Goal: Check status: Check status

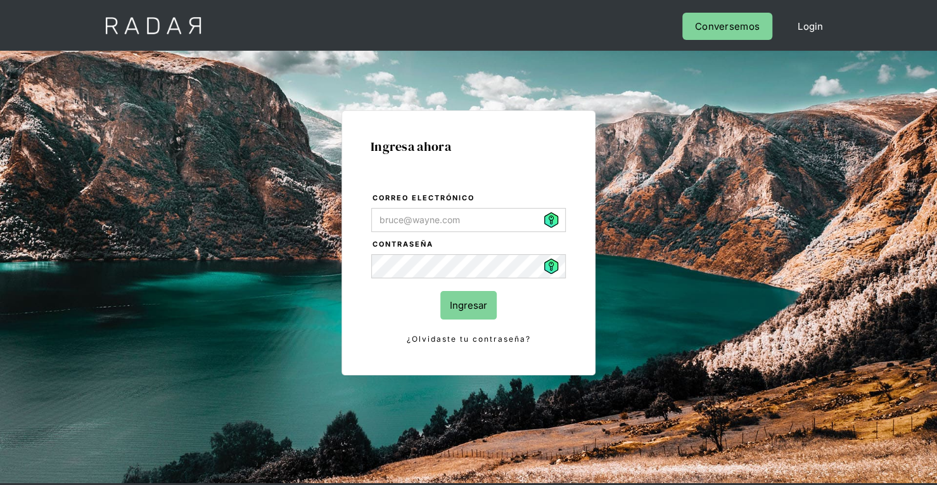
type input "[PERSON_NAME][EMAIL_ADDRESS][PERSON_NAME][DOMAIN_NAME]"
click at [476, 311] on input "Ingresar" at bounding box center [468, 305] width 56 height 29
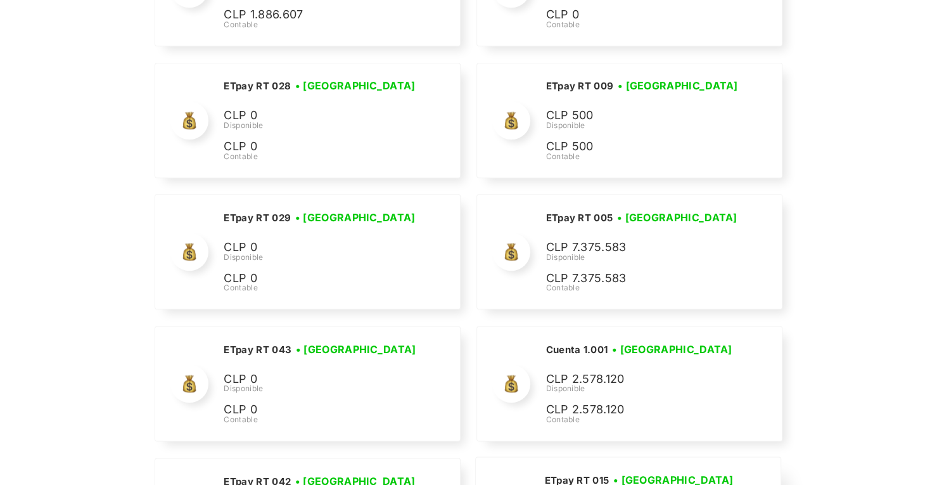
scroll to position [3578, 0]
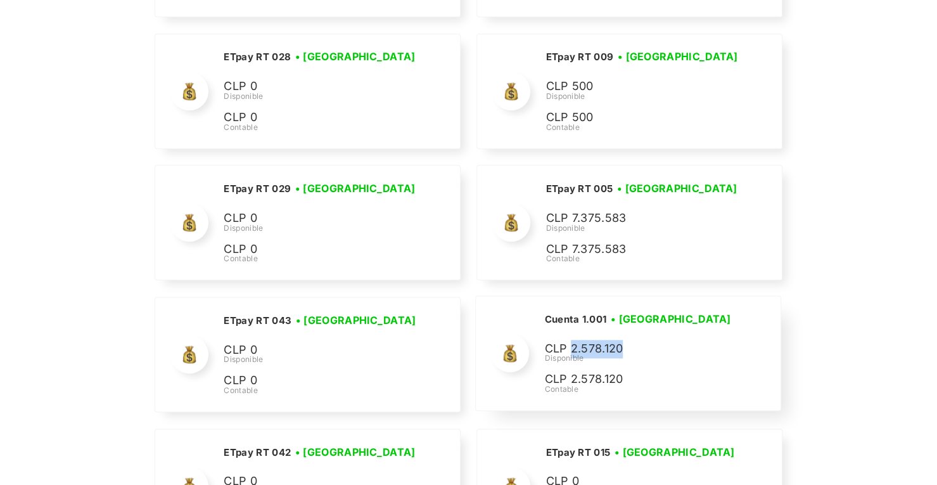
drag, startPoint x: 625, startPoint y: 331, endPoint x: 571, endPoint y: 333, distance: 53.2
click at [0, 0] on p "CLP 2.578.120" at bounding box center [0, 0] width 0 height 0
copy p "2.578.120"
drag, startPoint x: 626, startPoint y: 331, endPoint x: 570, endPoint y: 331, distance: 55.7
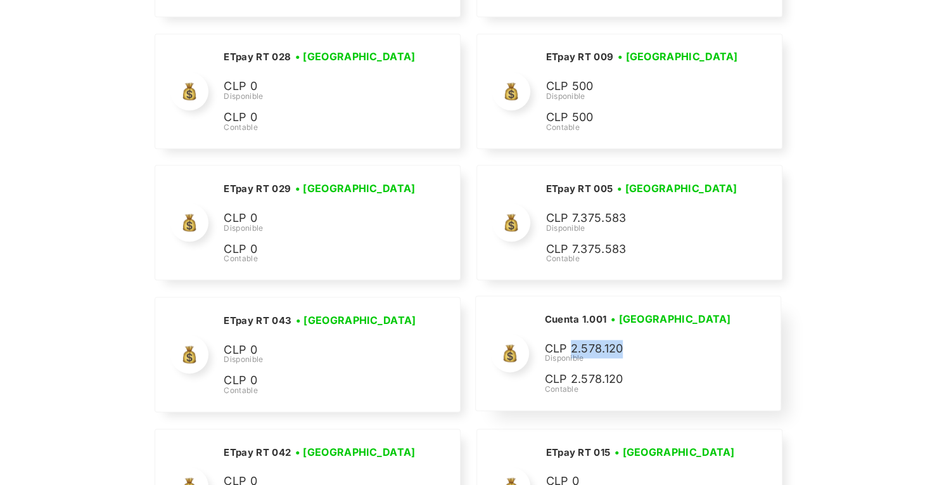
click at [0, 0] on p "CLP 2.578.120" at bounding box center [0, 0] width 0 height 0
copy p "2.578.120"
